Goal: Task Accomplishment & Management: Complete application form

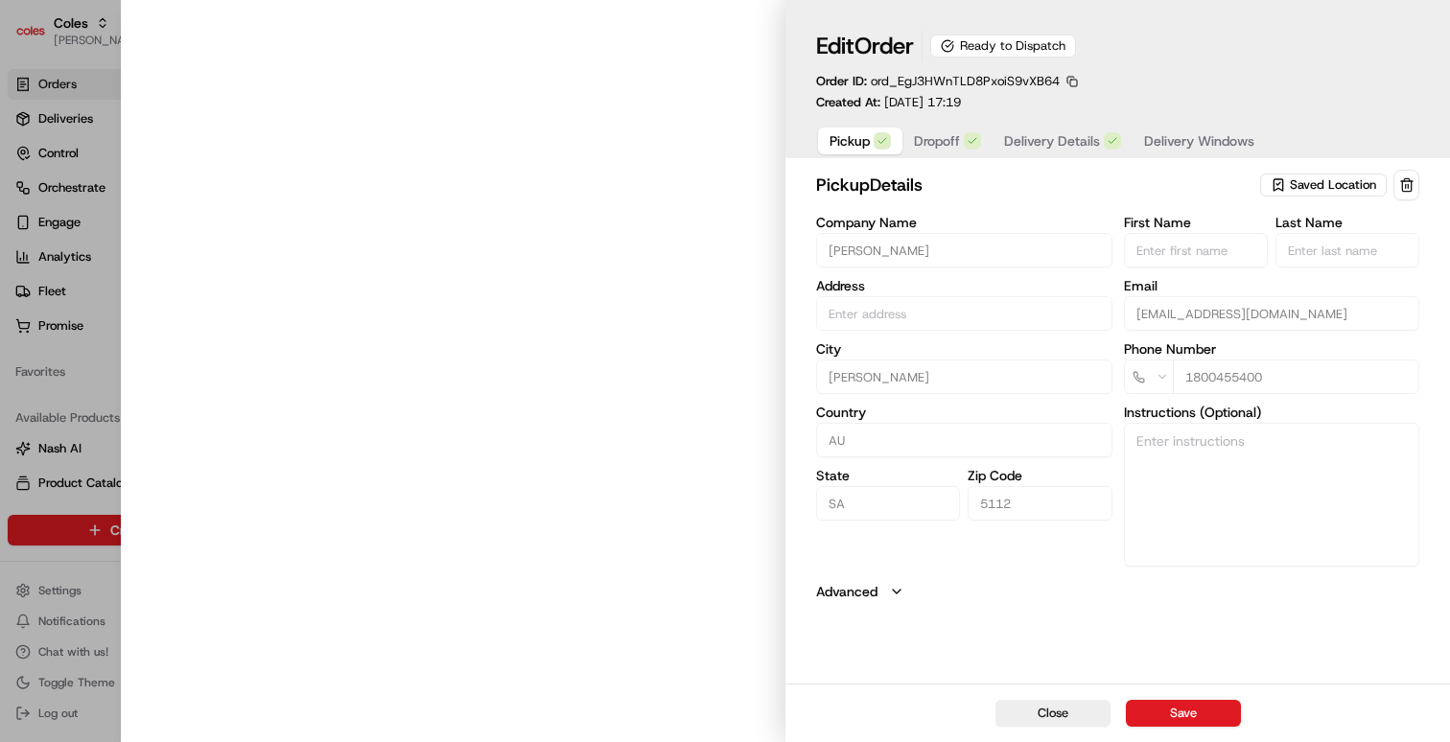
type input "[PERSON_NAME]/C, [PERSON_NAME] Hwy [PERSON_NAME] SA 5112 AU"
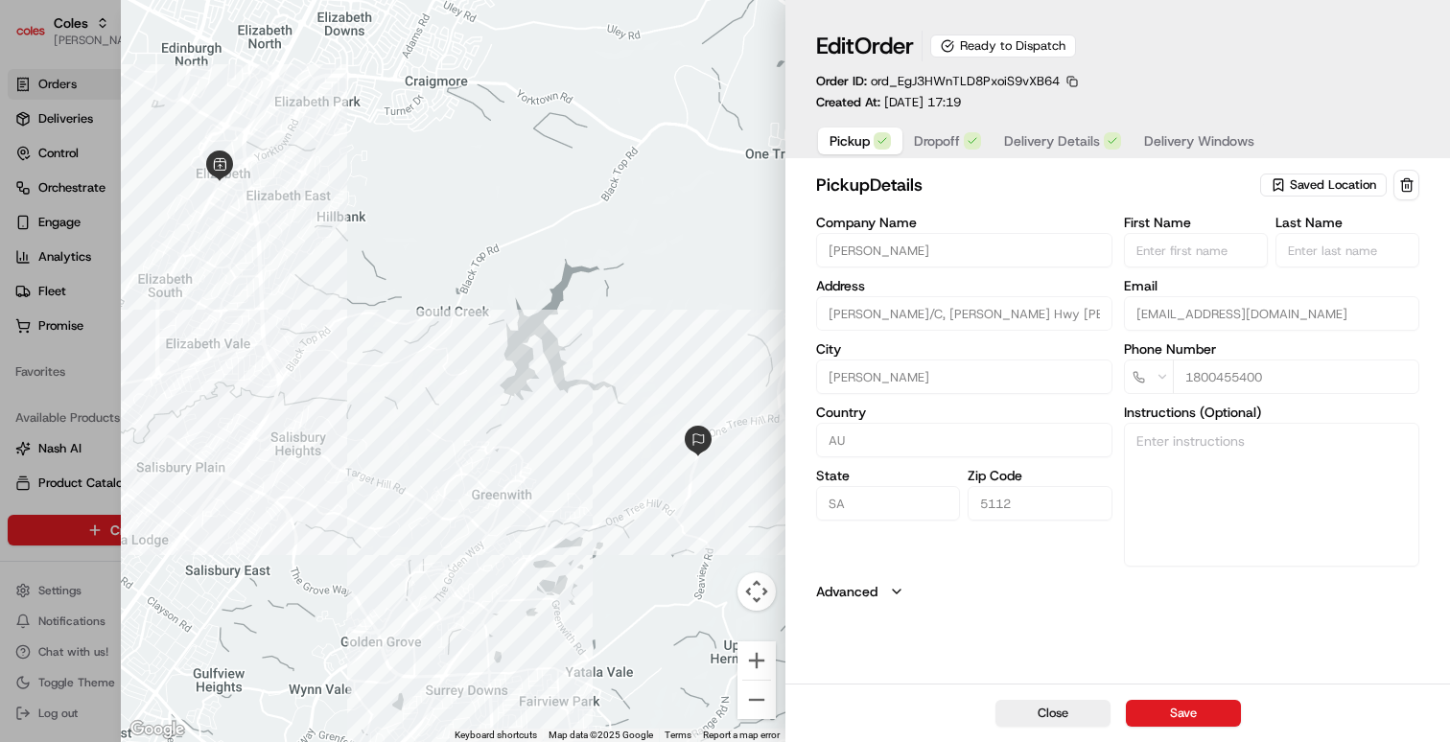
click at [96, 86] on div at bounding box center [725, 371] width 1450 height 742
type input "+1"
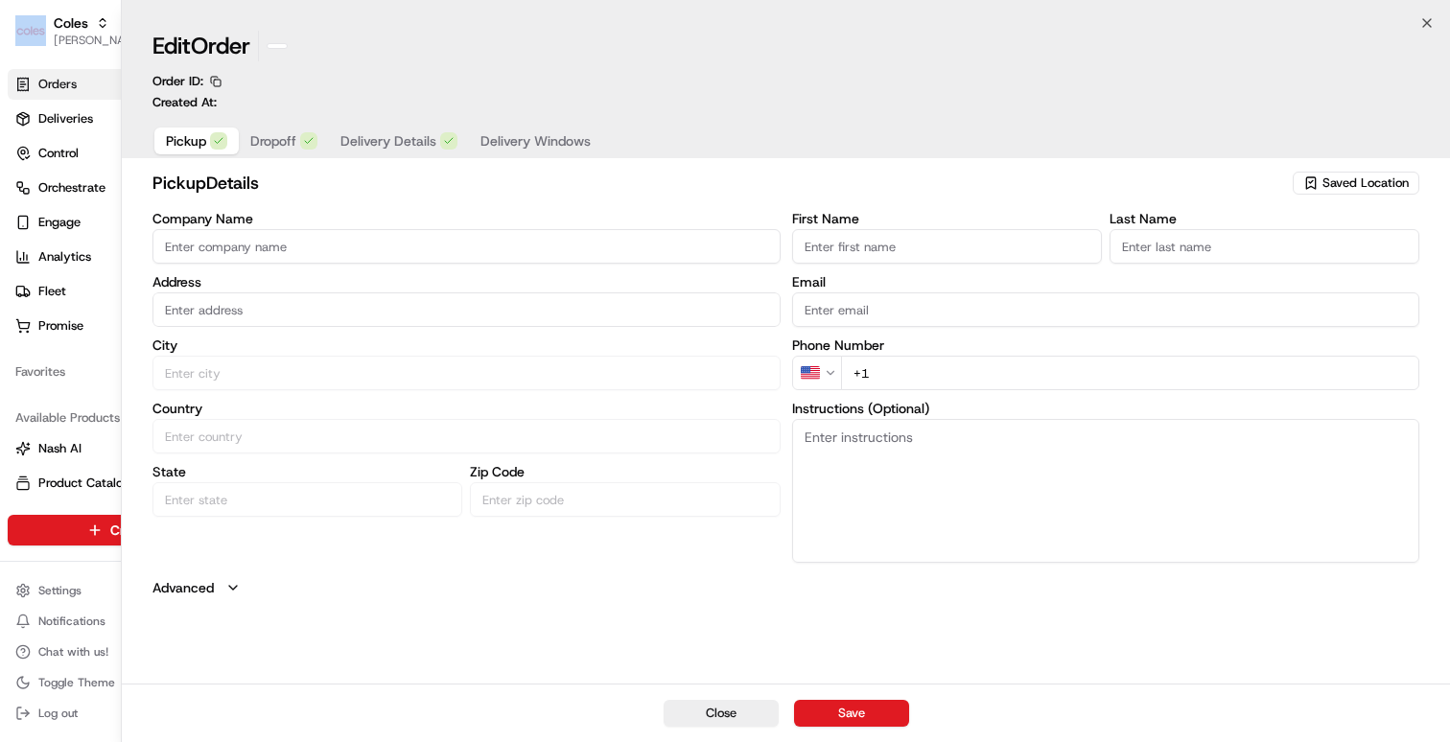
click at [95, 87] on html "Coles [EMAIL_ADDRESS][DOMAIN_NAME] Toggle Sidebar Orders Deliveries Control Orc…" at bounding box center [725, 371] width 1450 height 742
